Goal: Information Seeking & Learning: Learn about a topic

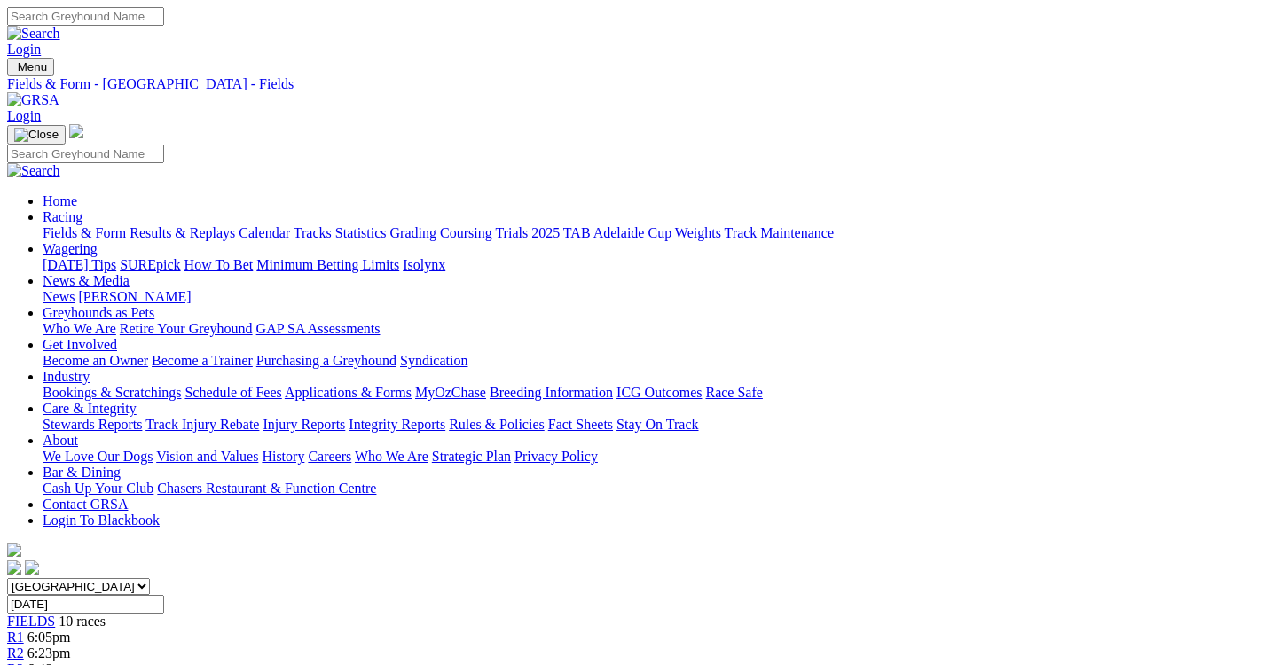
scroll to position [319, 0]
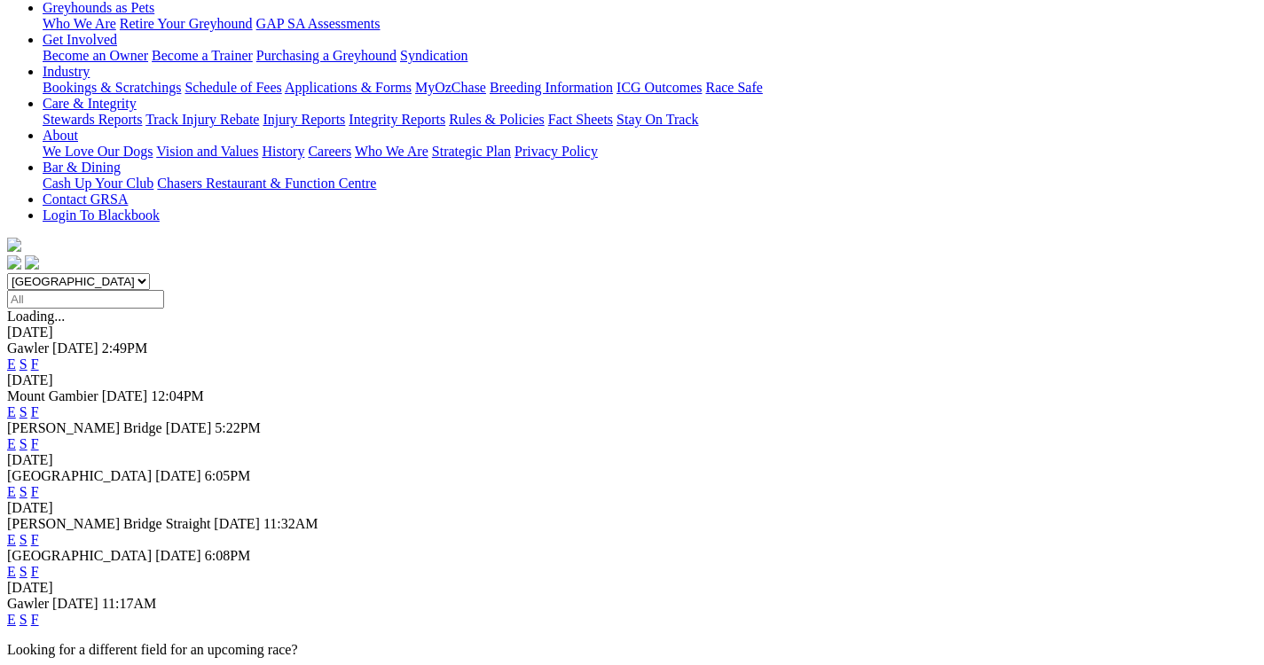
scroll to position [319, 0]
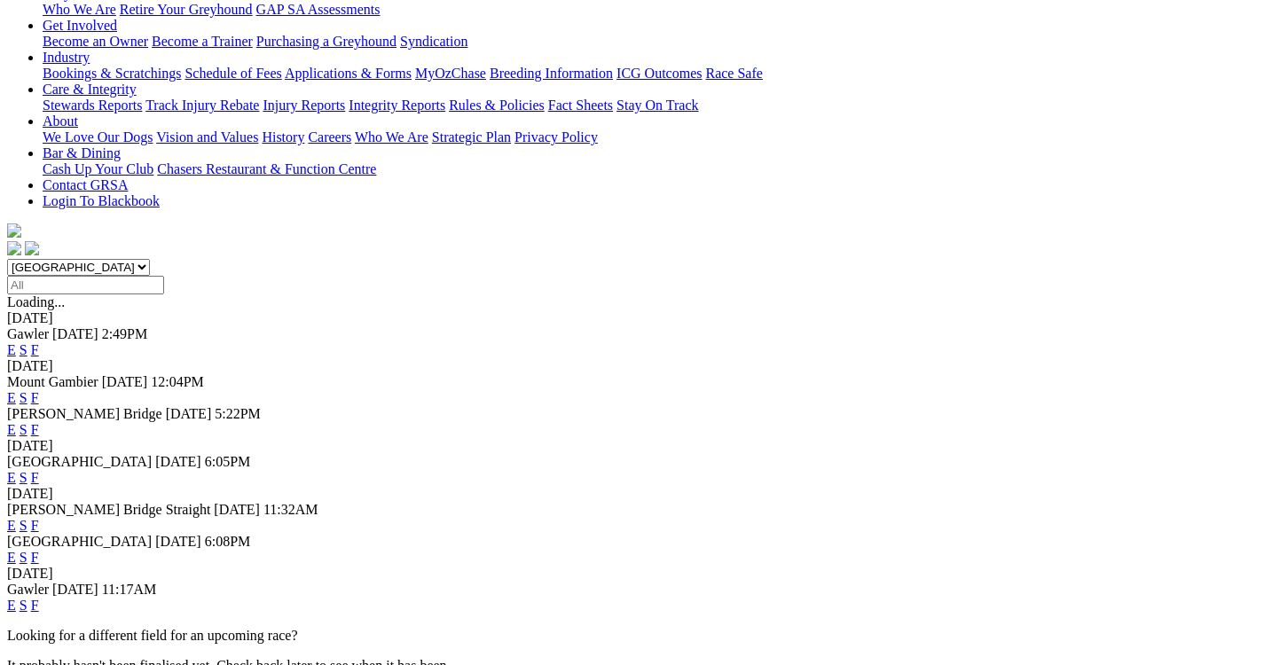
click at [39, 550] on link "F" at bounding box center [35, 557] width 8 height 15
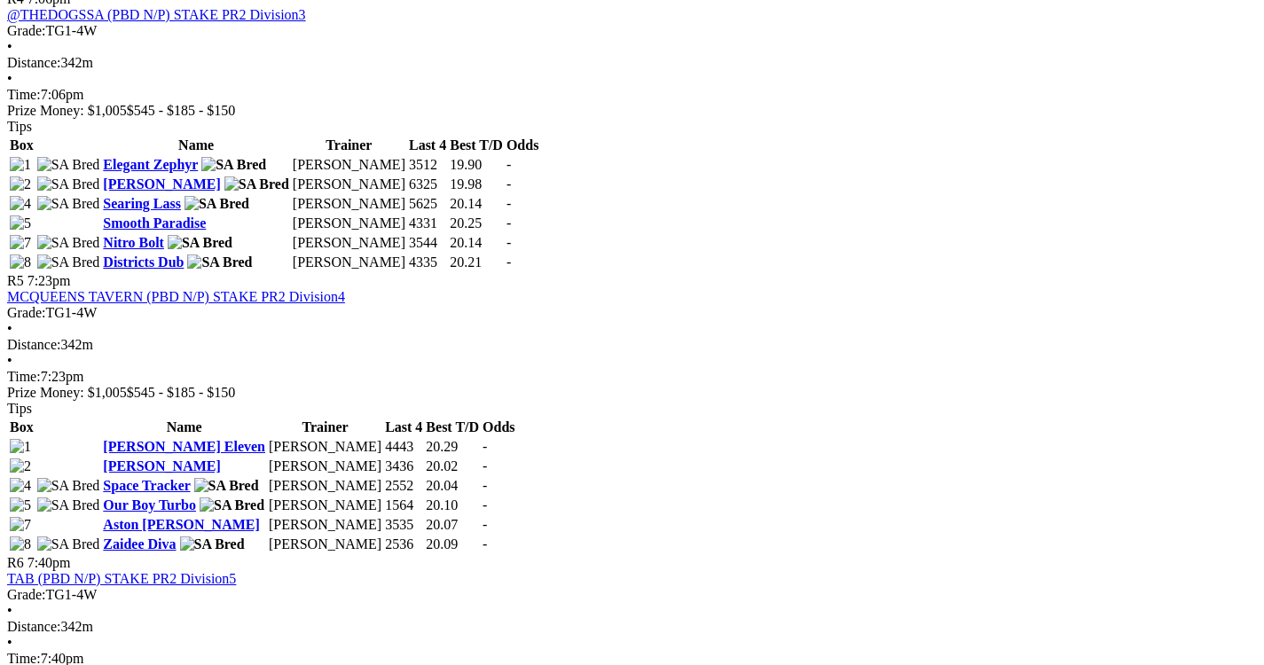
scroll to position [1778, 0]
